Goal: Transaction & Acquisition: Purchase product/service

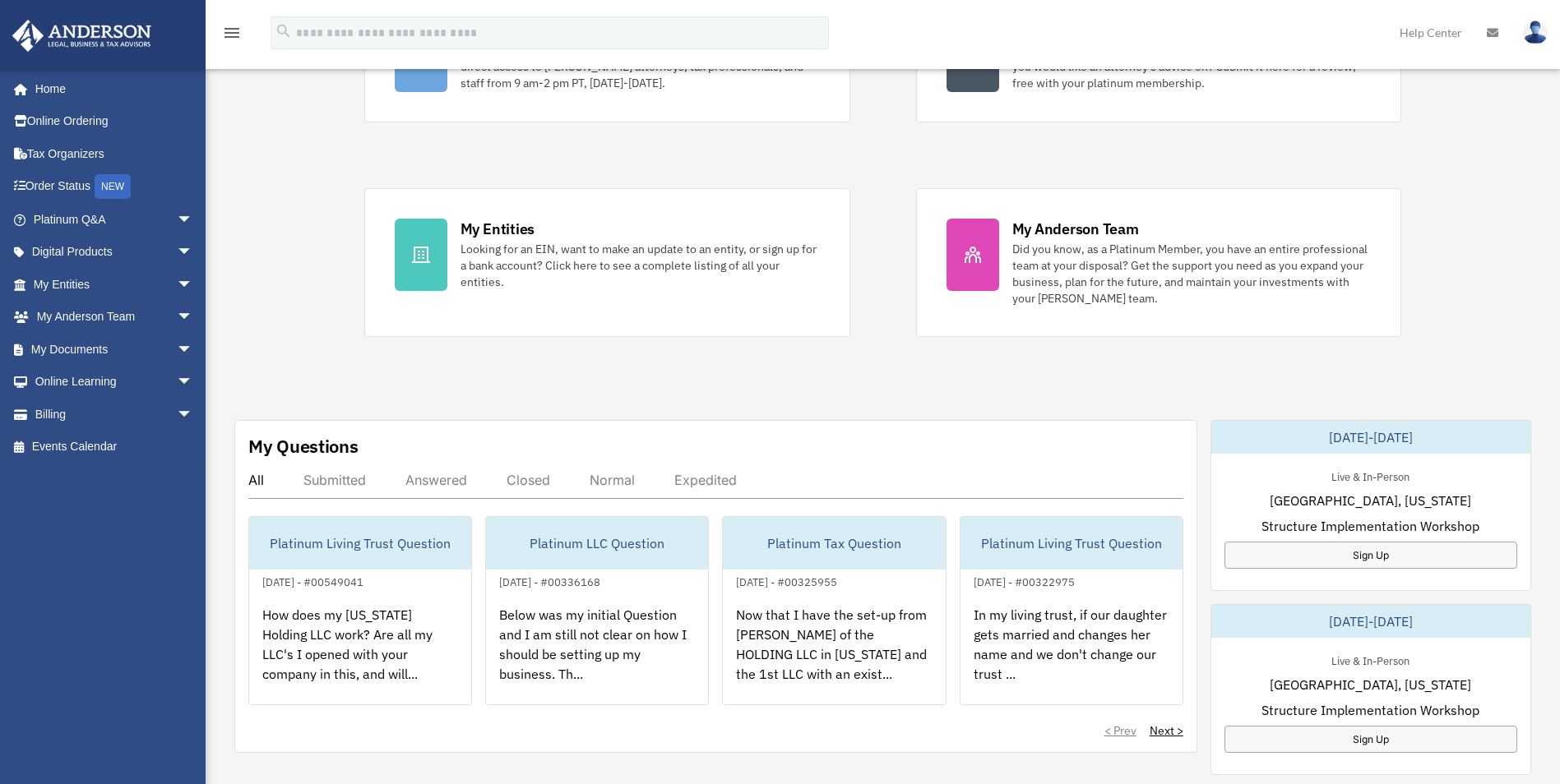
scroll to position [164, 0]
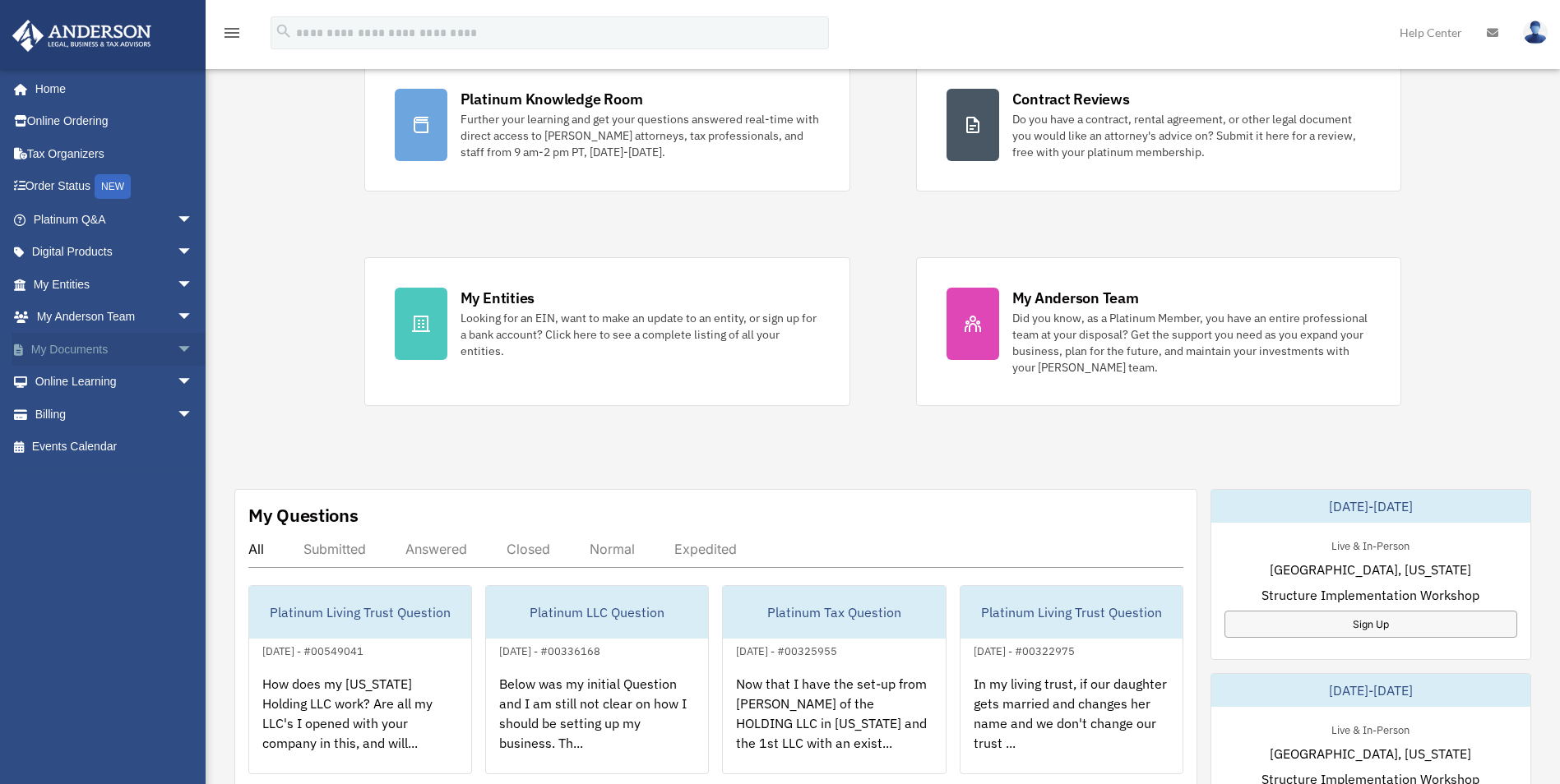
click at [104, 351] on link "My Documents arrow_drop_down" at bounding box center [114, 349] width 206 height 33
click at [55, 416] on link "Billing arrow_drop_down" at bounding box center [114, 415] width 206 height 33
click at [58, 415] on link "Billing arrow_drop_down" at bounding box center [114, 415] width 206 height 33
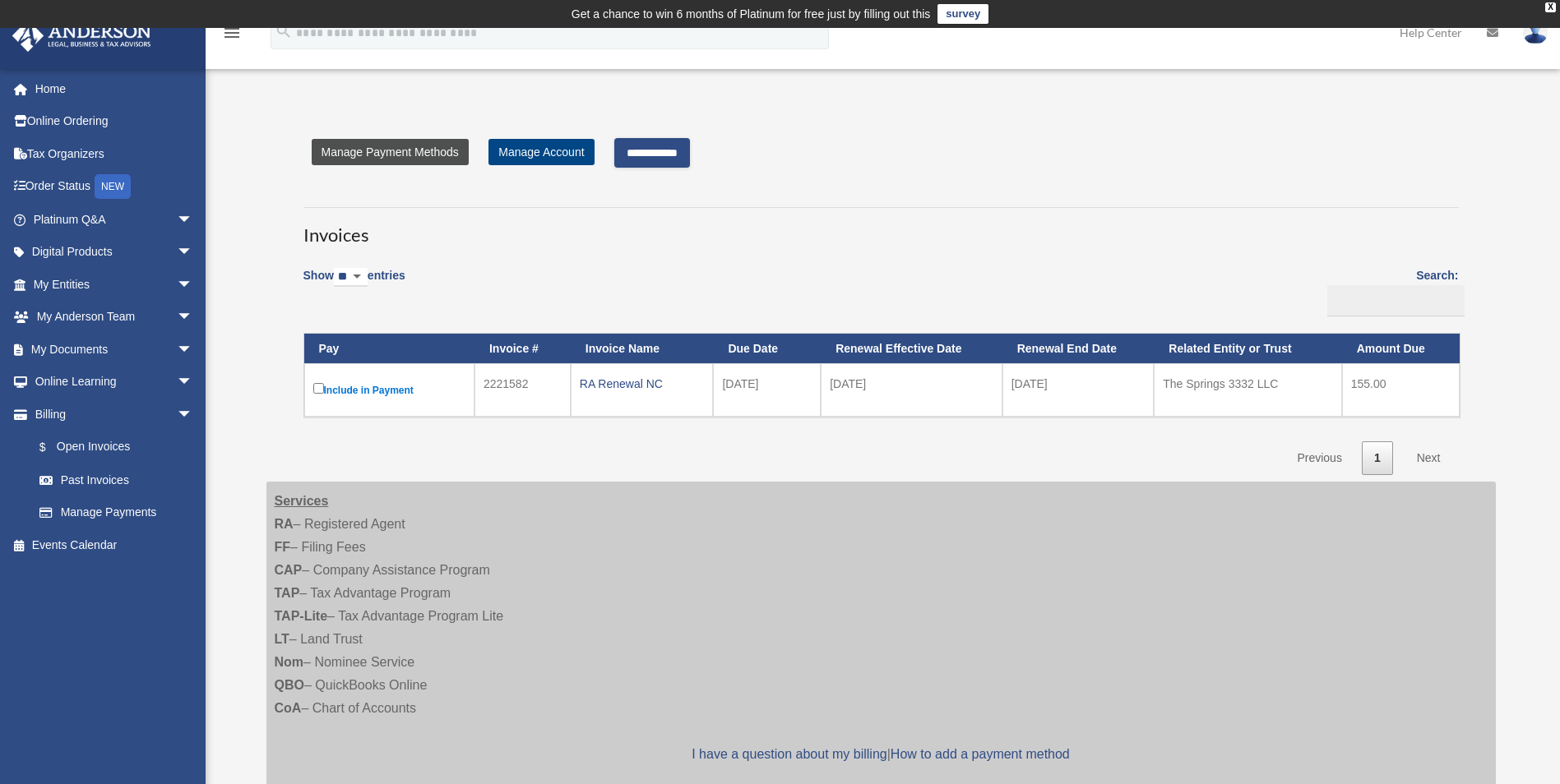
click at [403, 155] on link "Manage Payment Methods" at bounding box center [391, 152] width 157 height 26
click at [686, 152] on input "**********" at bounding box center [652, 153] width 76 height 30
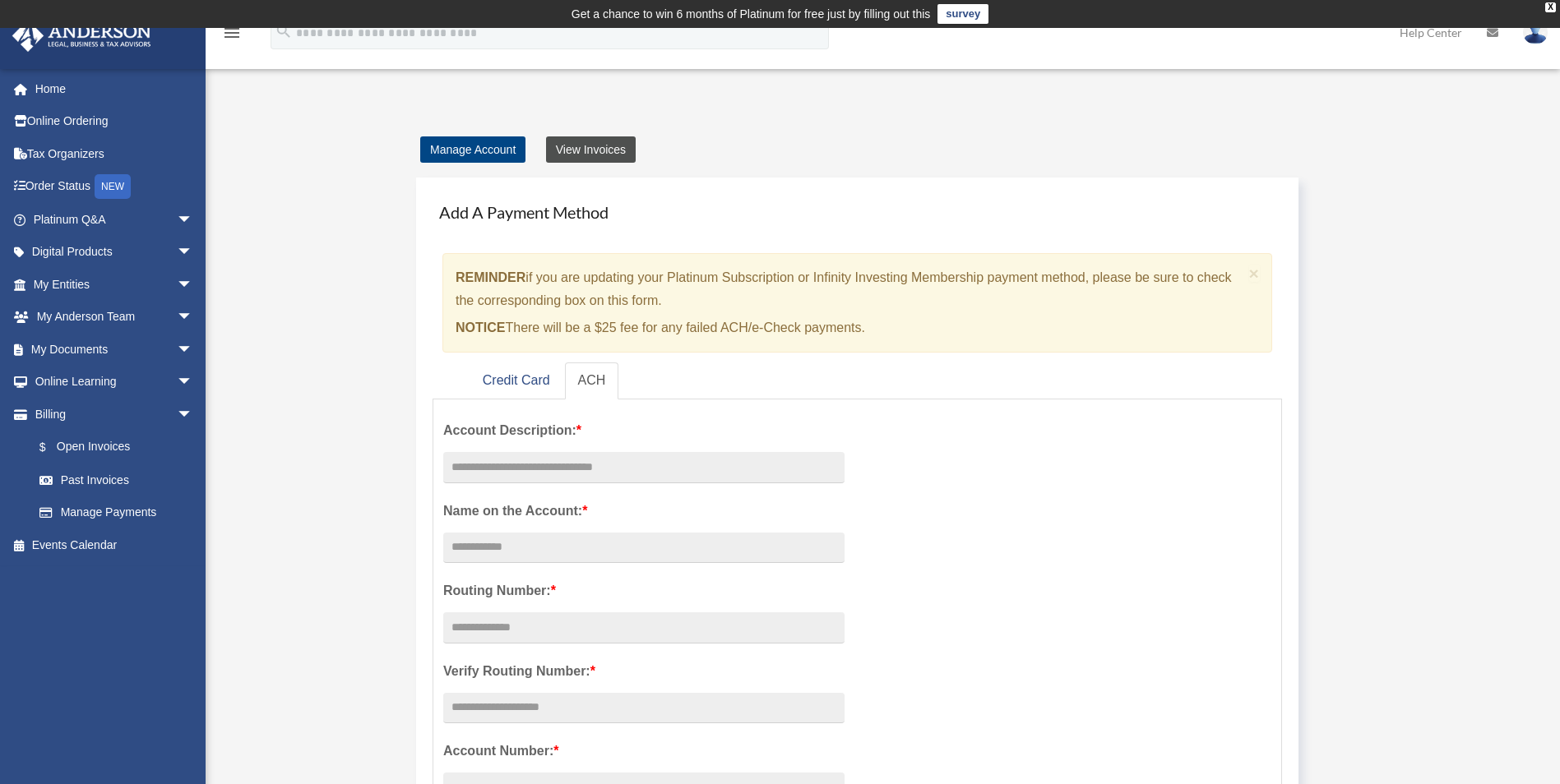
click at [595, 151] on link "View Invoices" at bounding box center [590, 149] width 89 height 26
click at [599, 149] on link "View Invoices" at bounding box center [590, 149] width 89 height 26
click at [600, 155] on link "View Invoices" at bounding box center [590, 149] width 89 height 26
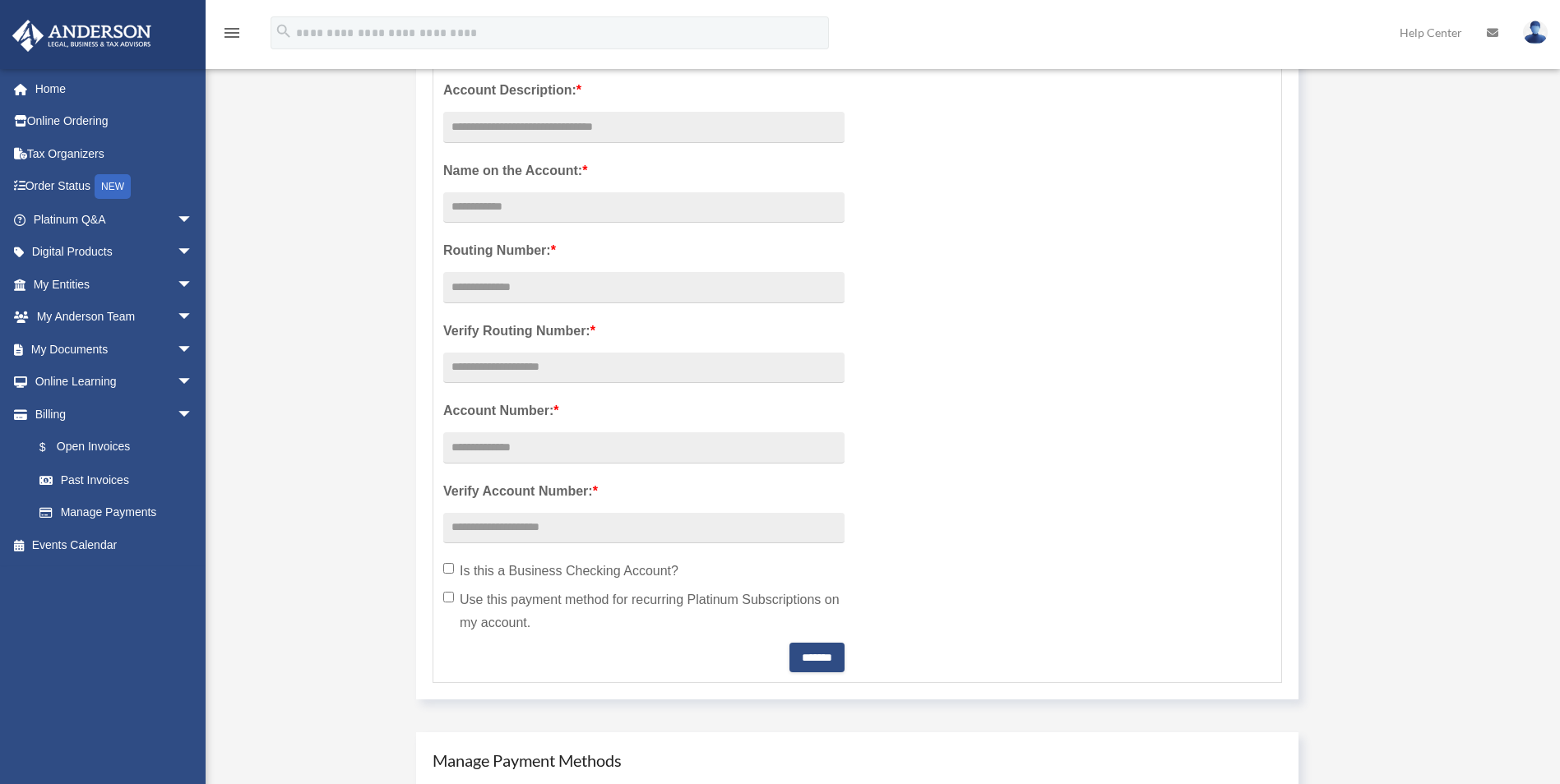
scroll to position [411, 0]
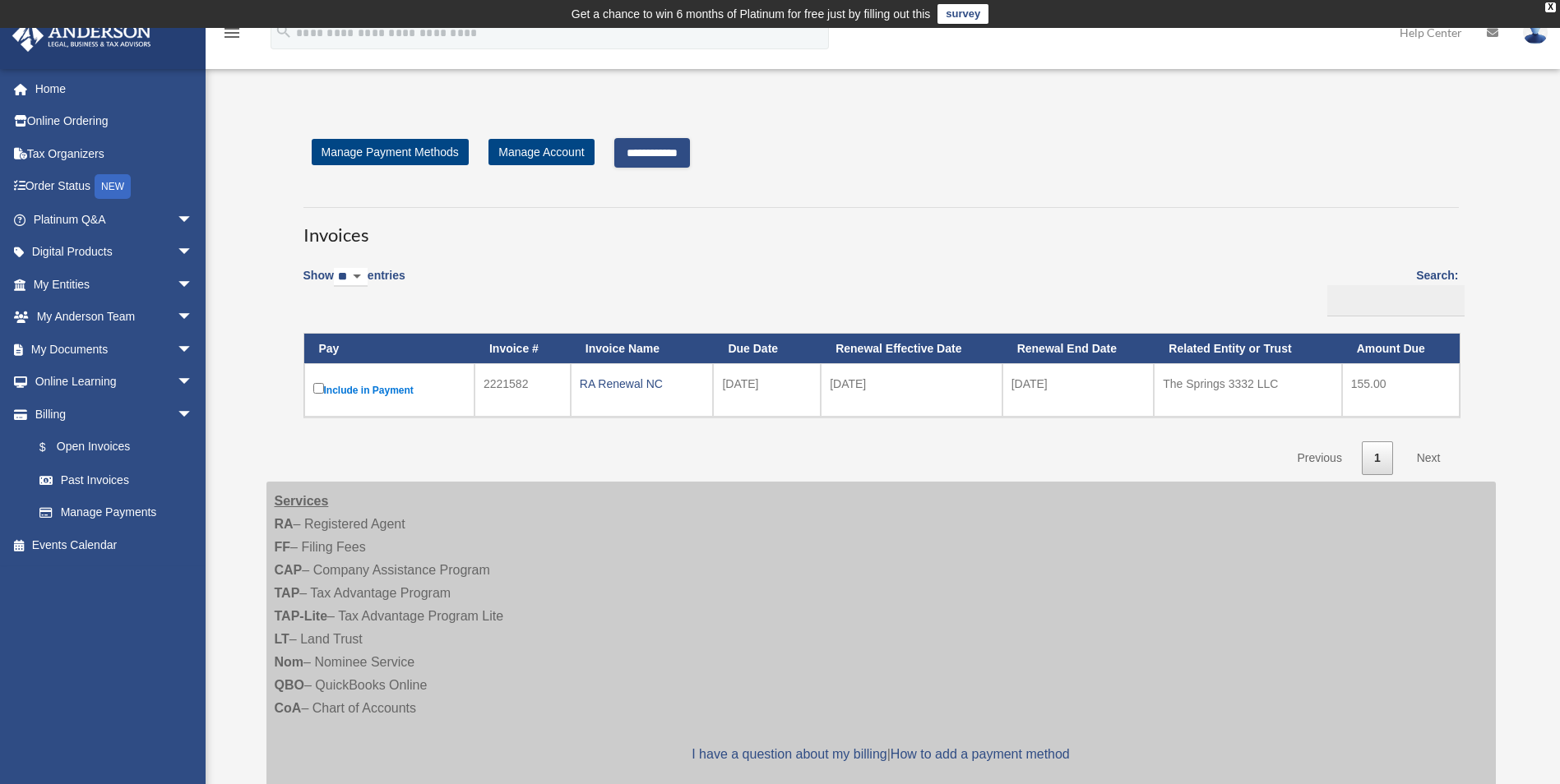
click at [690, 154] on input "**********" at bounding box center [652, 153] width 76 height 30
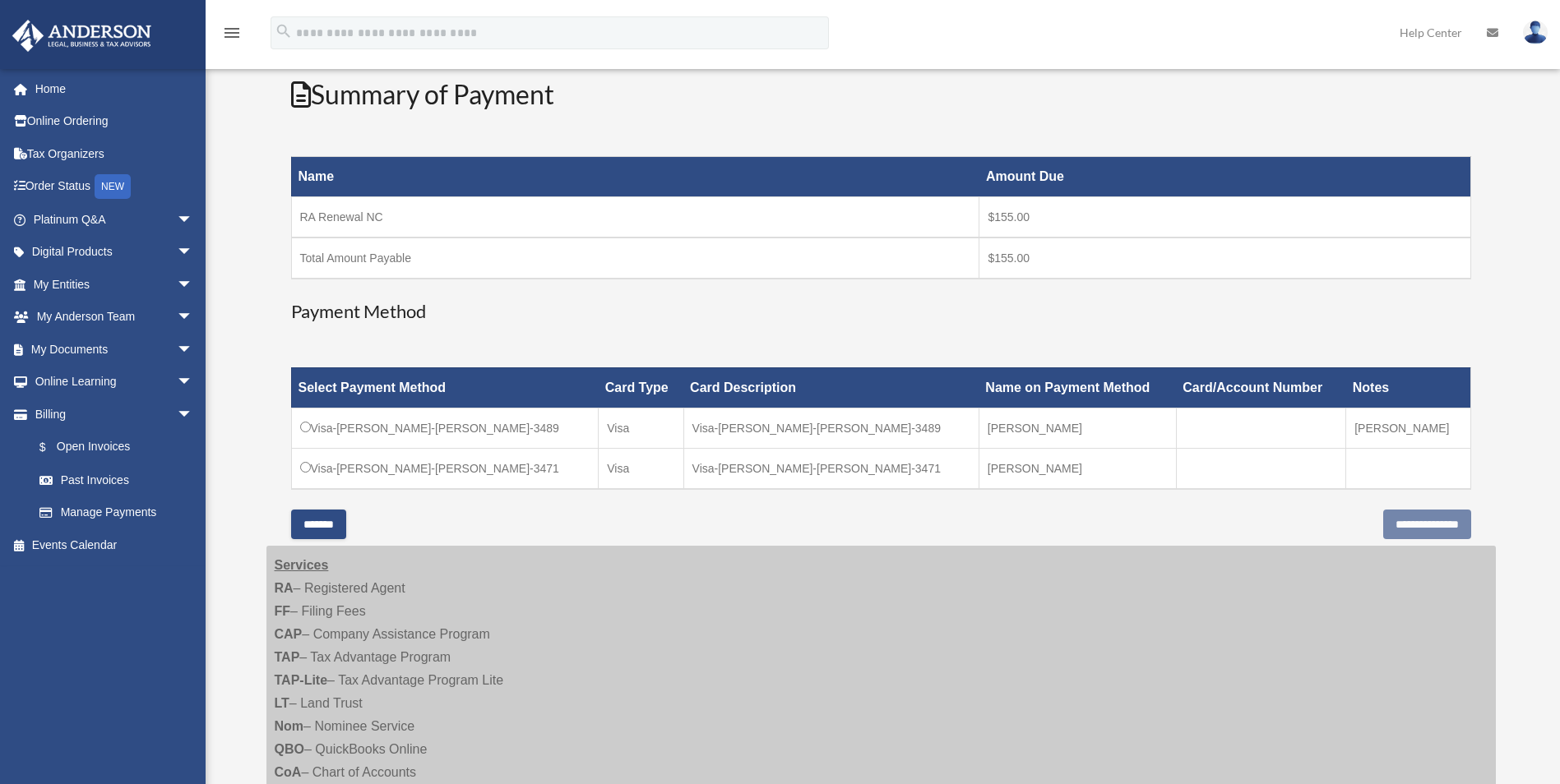
scroll to position [247, 0]
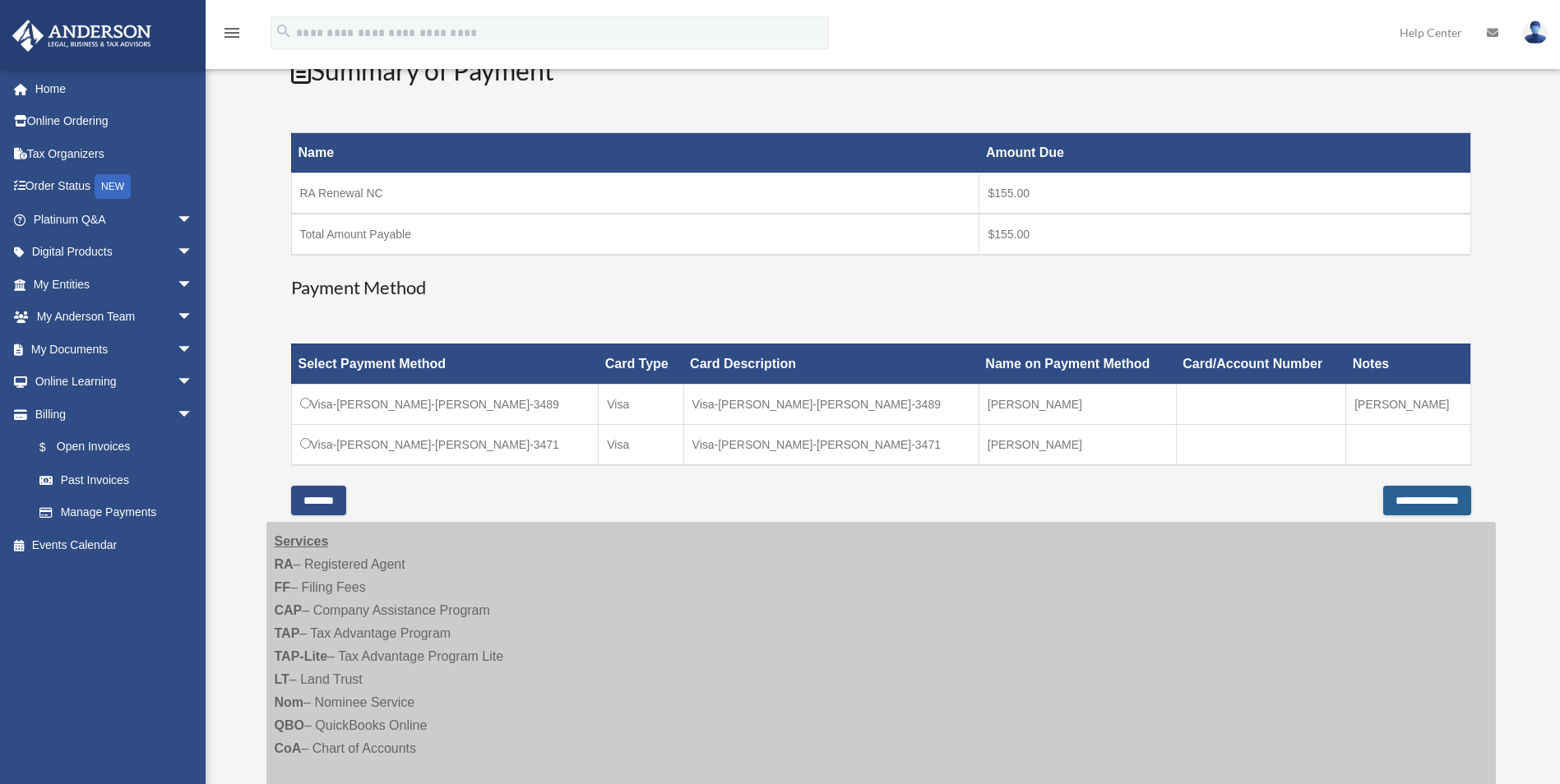
click at [1383, 502] on input "**********" at bounding box center [1428, 500] width 88 height 30
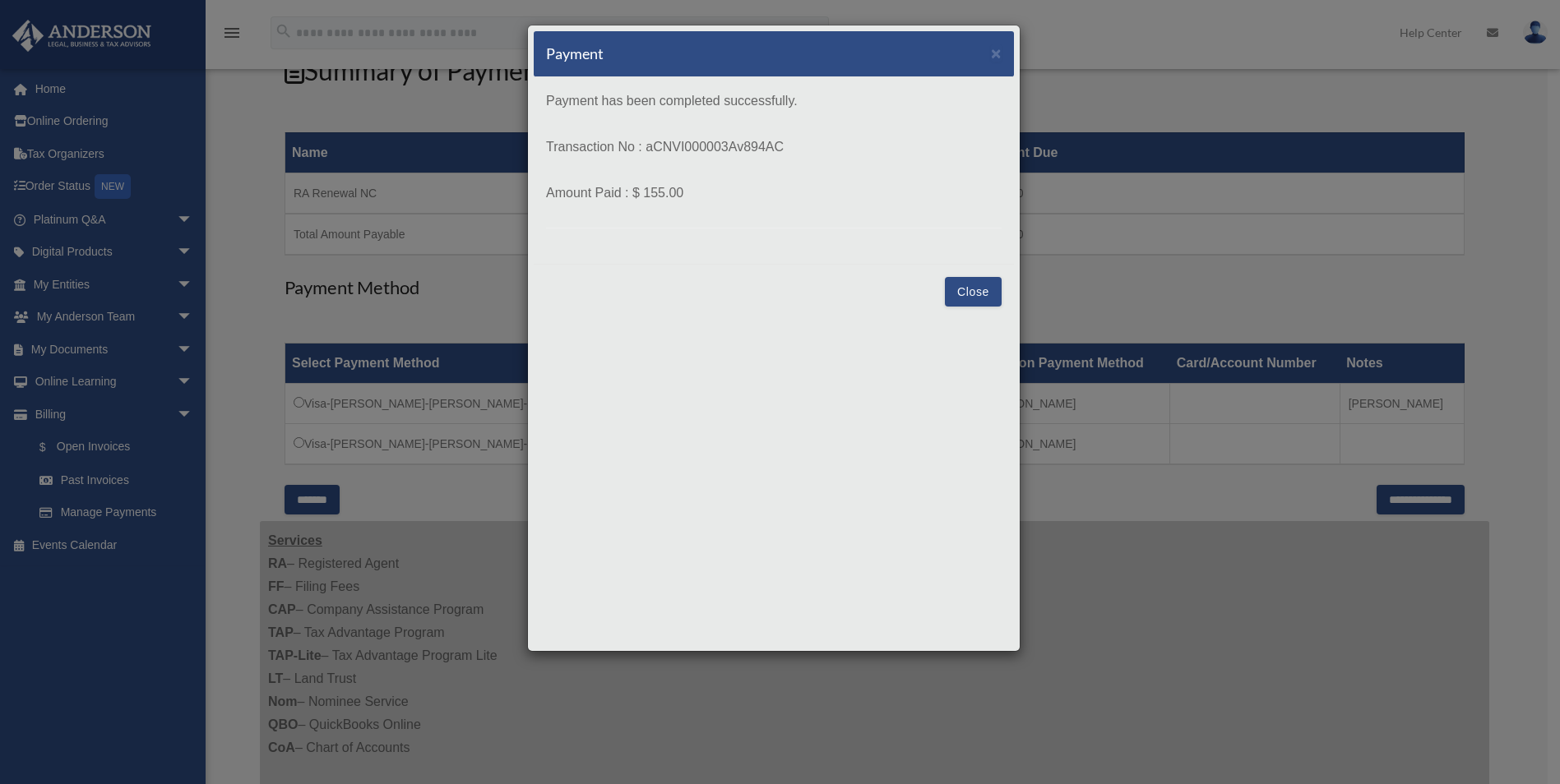
drag, startPoint x: 727, startPoint y: 190, endPoint x: 520, endPoint y: 72, distance: 238.3
click at [520, 72] on div "Payment × Payment has been completed successfully. Transaction No : aCNVI000003…" at bounding box center [780, 392] width 1560 height 784
copy div "Payment × Payment has been completed successfully. Transaction No : aCNVI000003…"
click at [988, 295] on button "Close" at bounding box center [972, 292] width 57 height 30
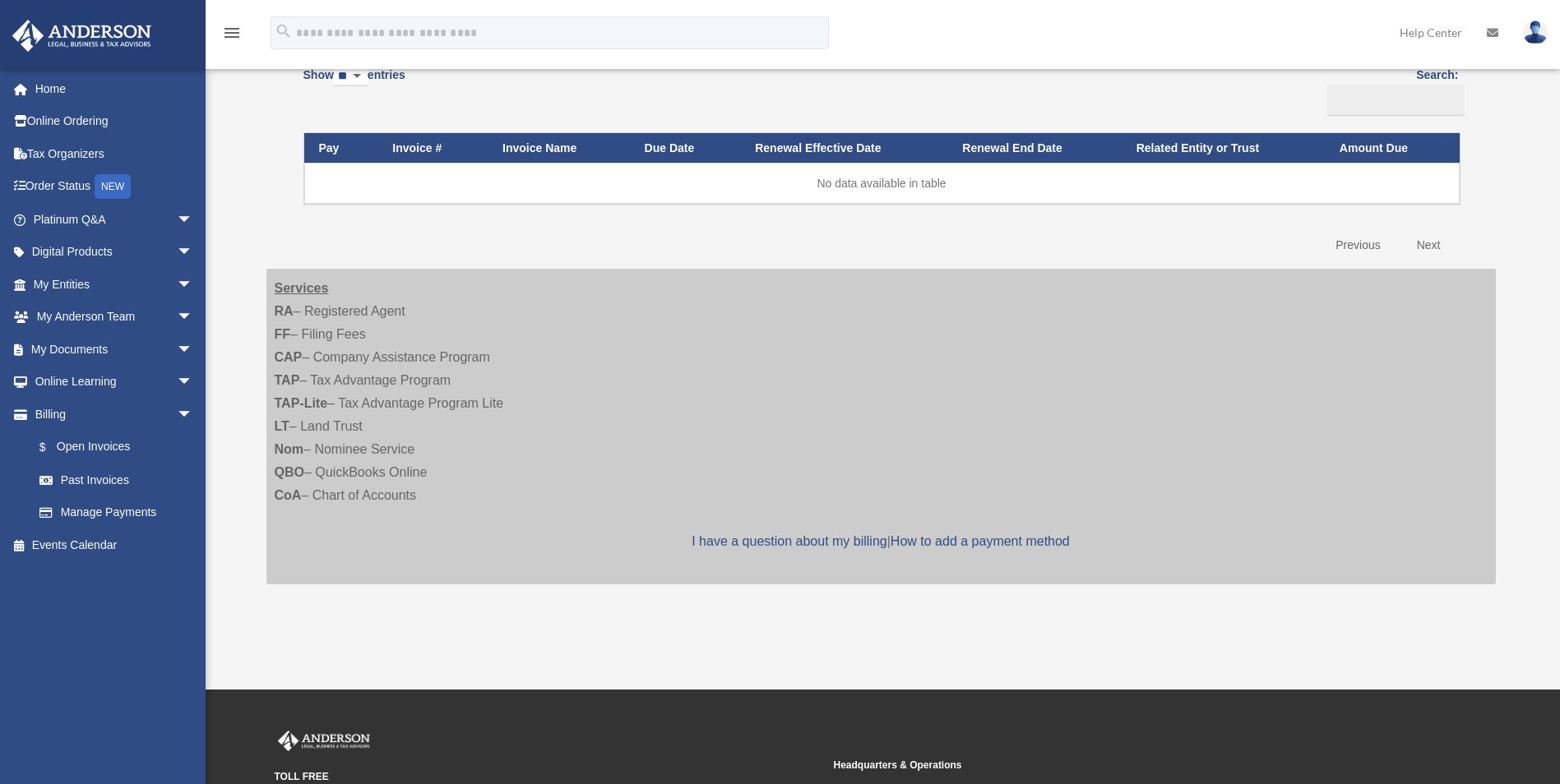
scroll to position [28, 0]
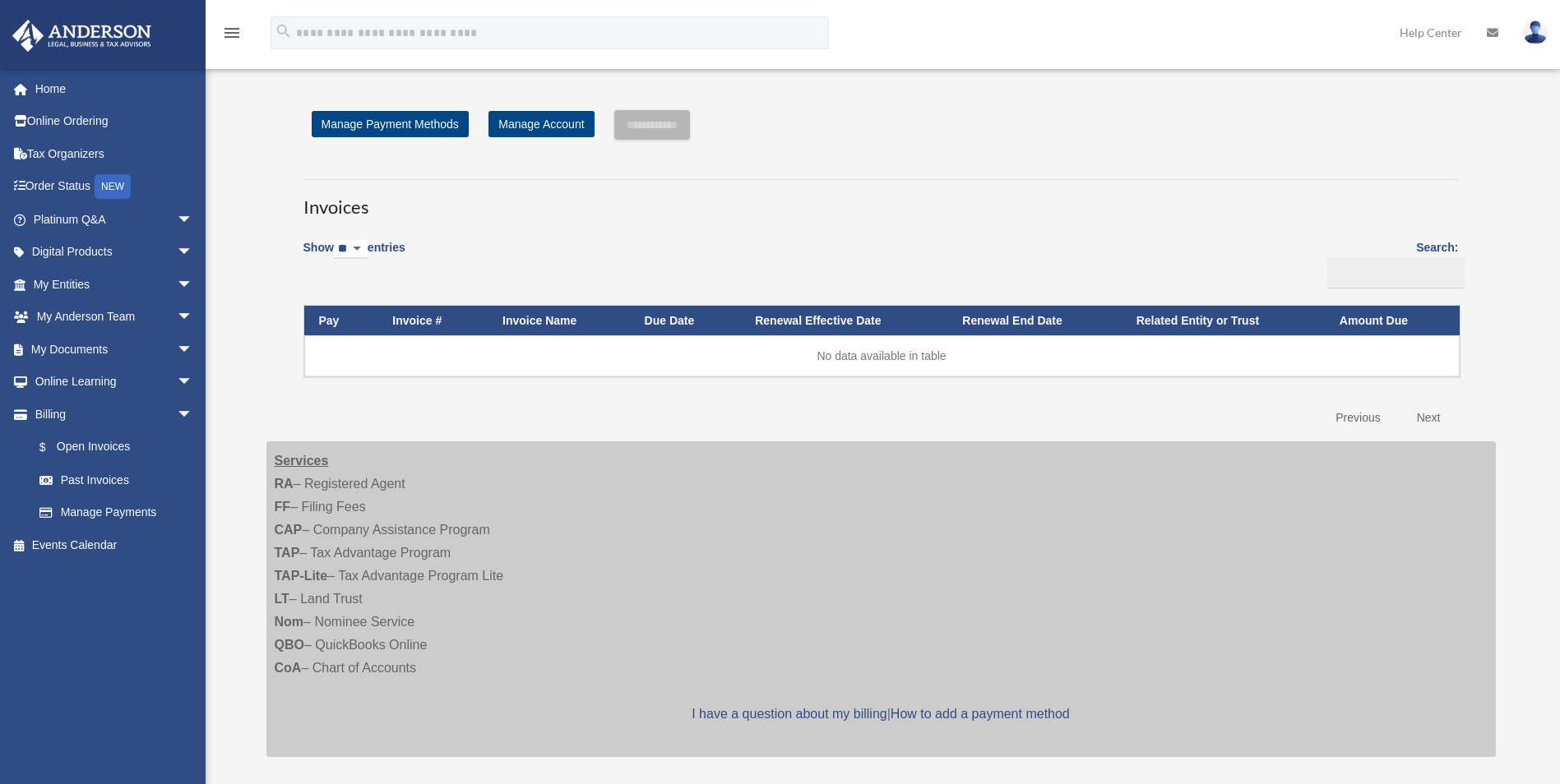
click at [1542, 34] on img at bounding box center [1536, 32] width 25 height 24
click at [1235, 144] on link "Logout" at bounding box center [1288, 143] width 164 height 34
